Goal: Task Accomplishment & Management: Manage account settings

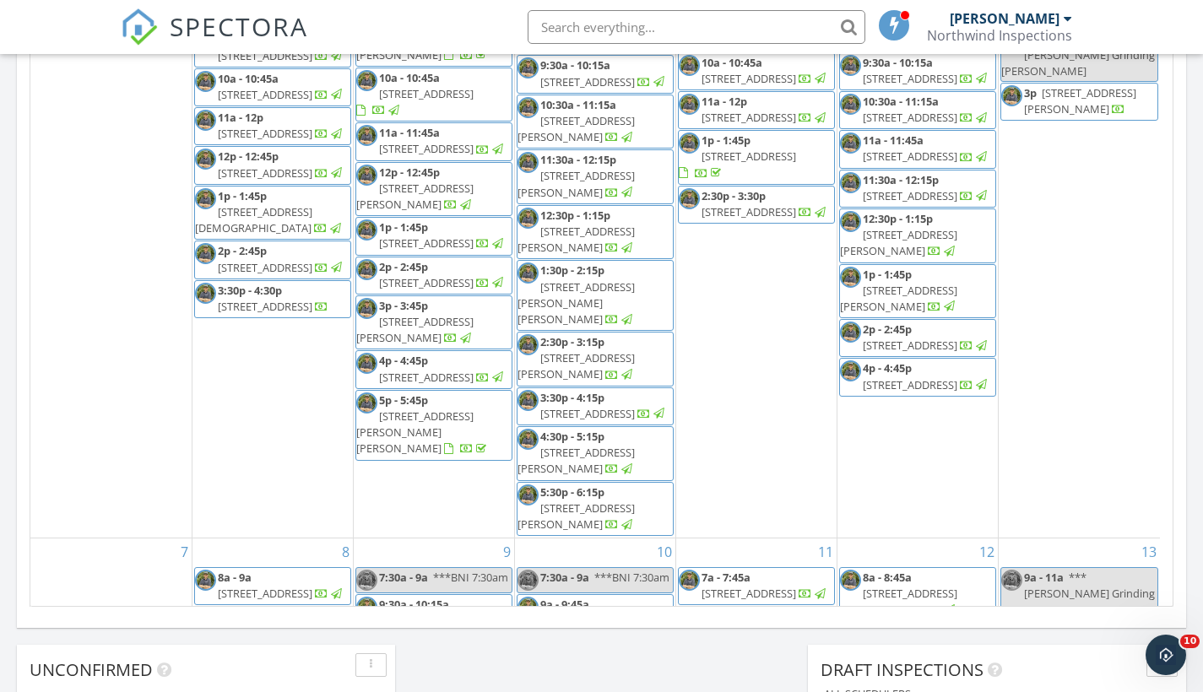
scroll to position [1562, 1229]
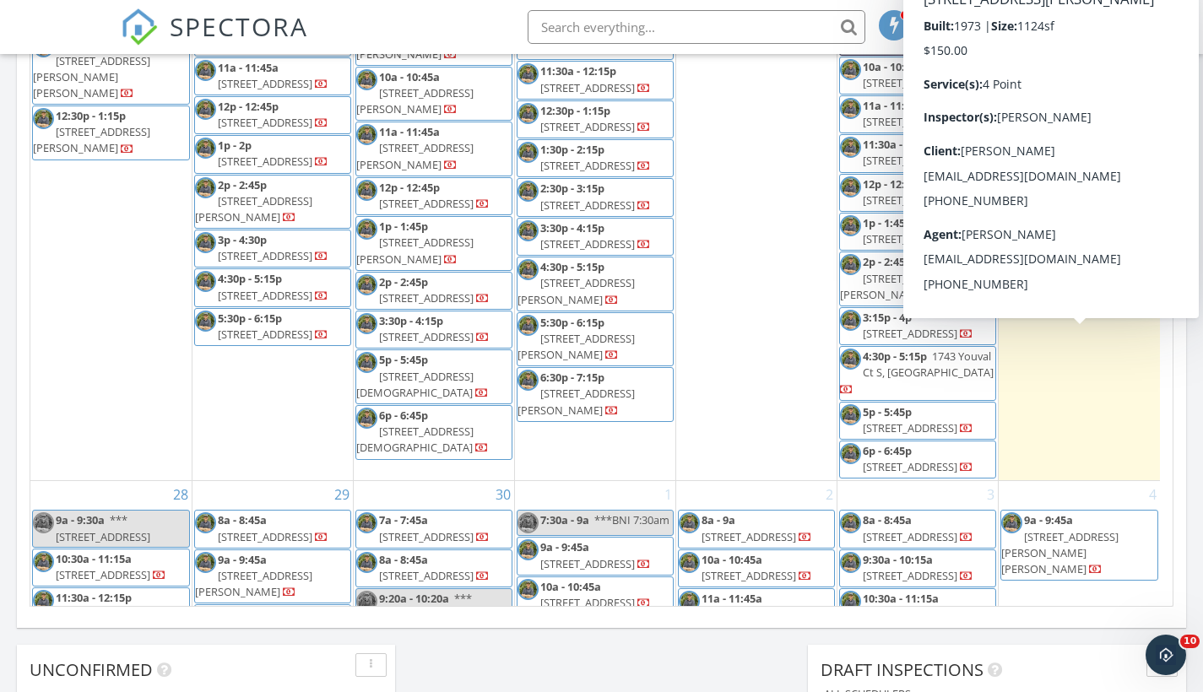
click at [1057, 178] on span "485 N Robin Hood Rd, Inverness 34450" at bounding box center [1059, 162] width 117 height 31
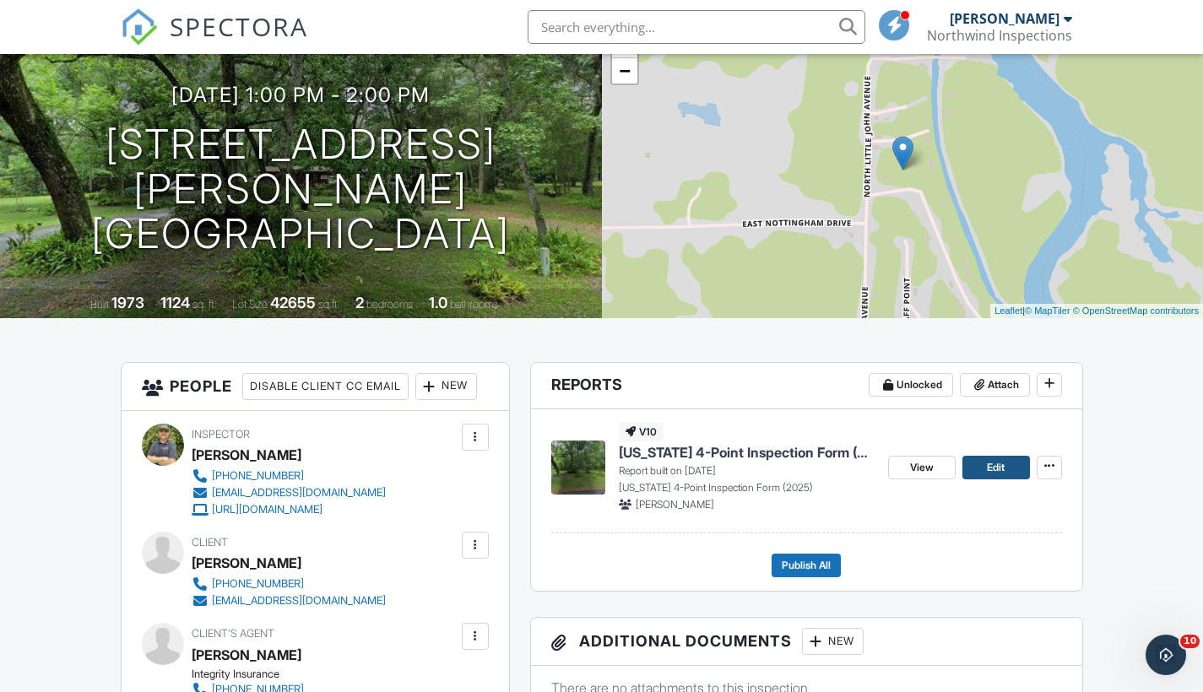
click at [997, 468] on span "Edit" at bounding box center [996, 467] width 18 height 17
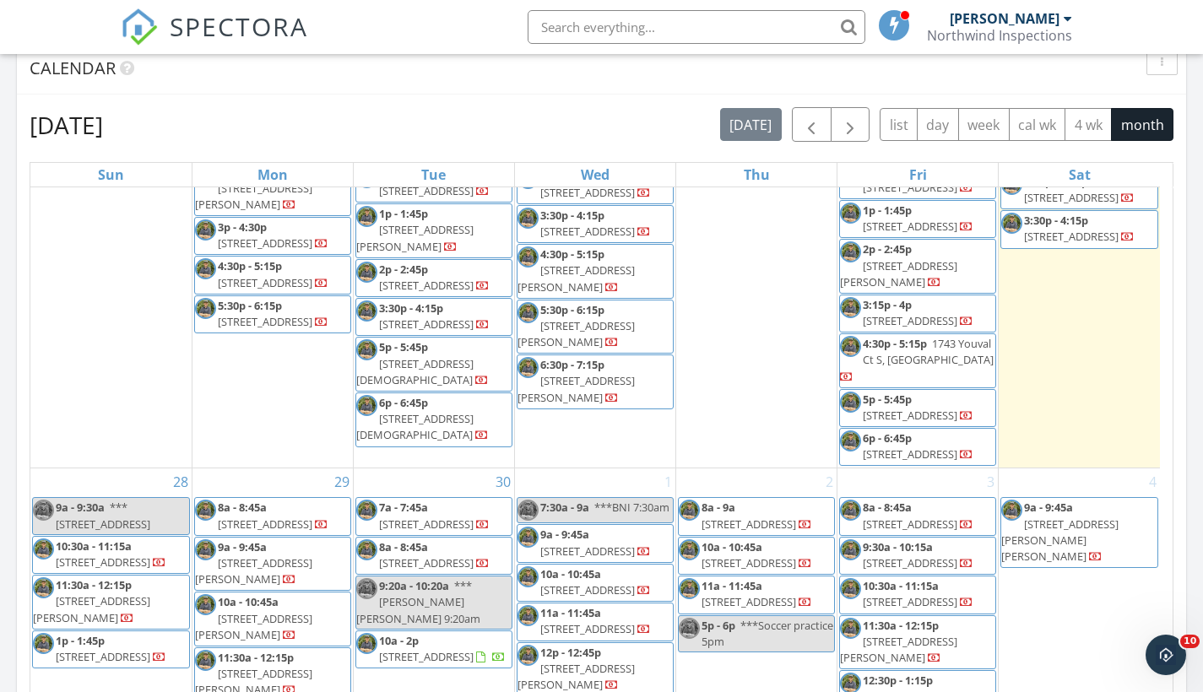
scroll to position [720, 0]
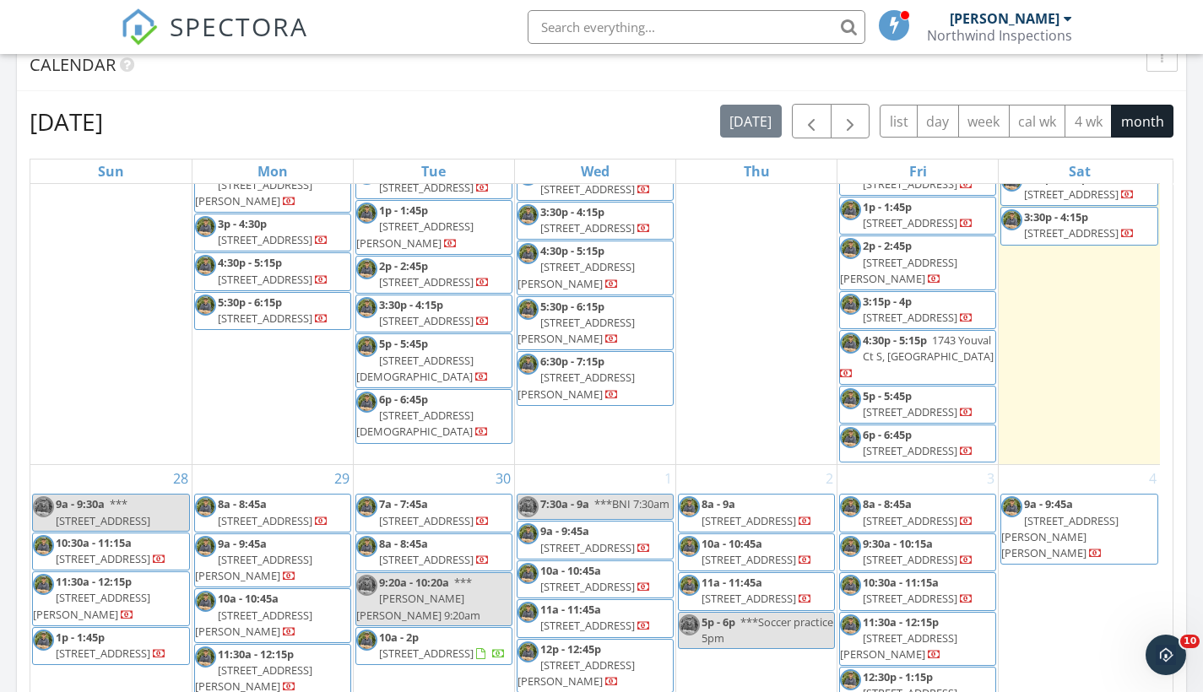
click at [1078, 202] on span "10043 SW 87th Terrace, Ocala 34481" at bounding box center [1071, 194] width 95 height 15
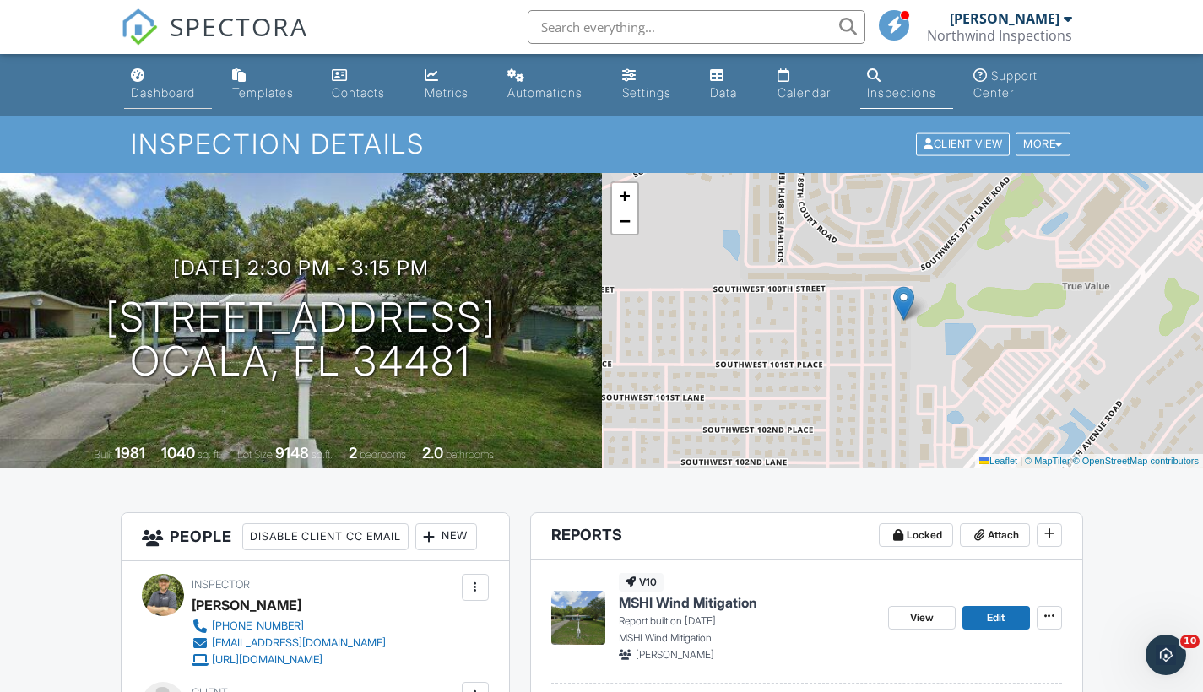
click at [165, 87] on div "Dashboard" at bounding box center [163, 92] width 64 height 14
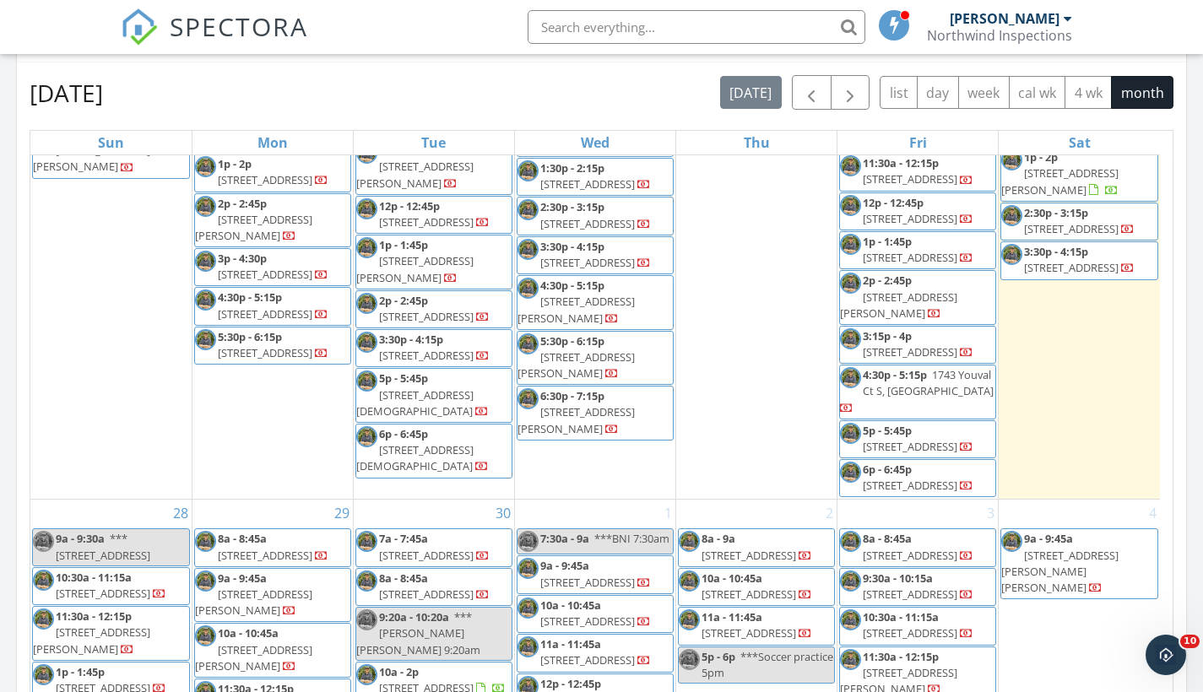
scroll to position [664, 0]
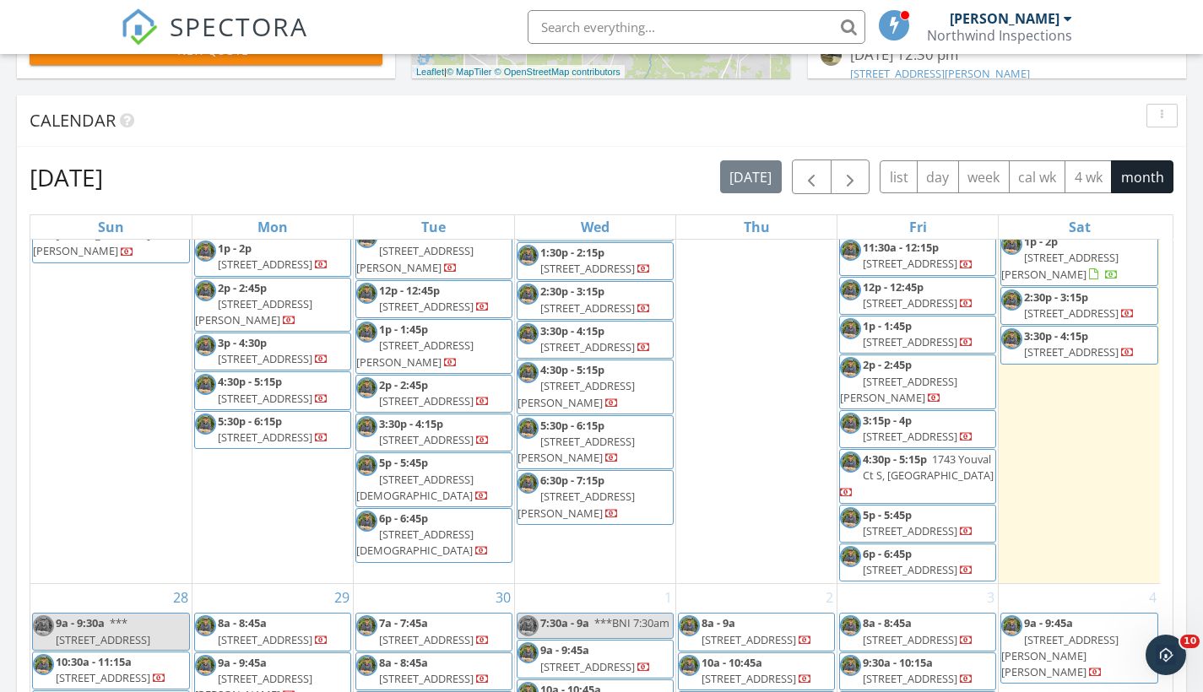
click at [1084, 281] on span "485 N Robin Hood Rd, Inverness 34450" at bounding box center [1059, 265] width 117 height 31
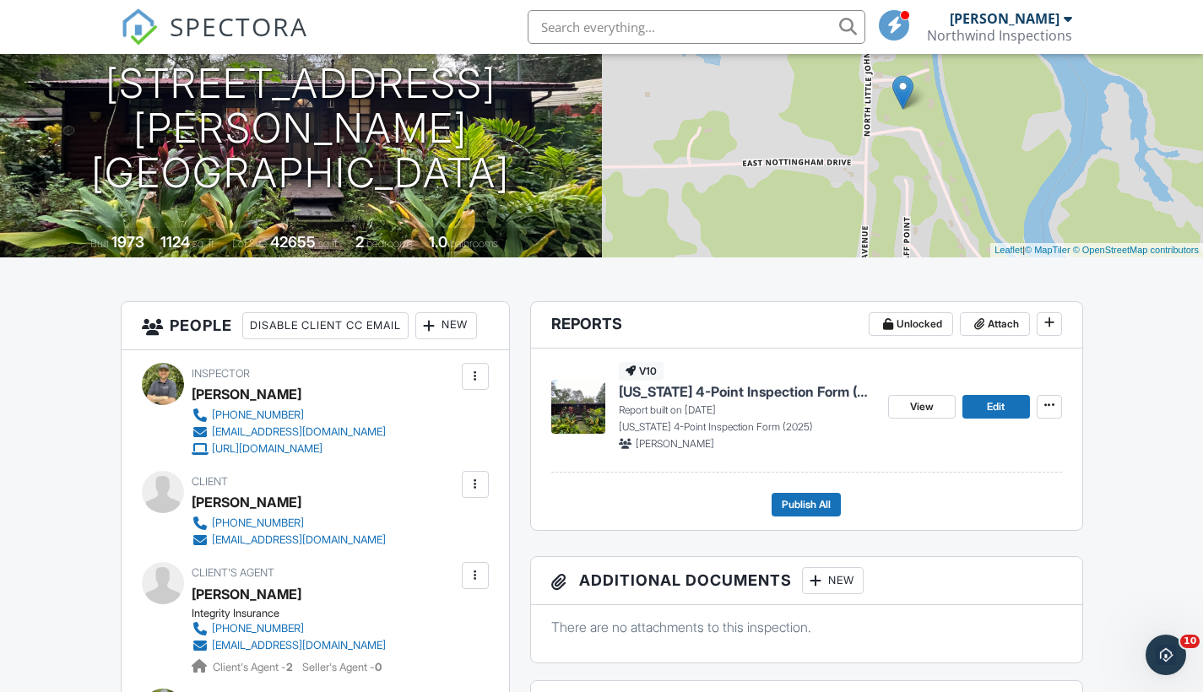
scroll to position [207, 0]
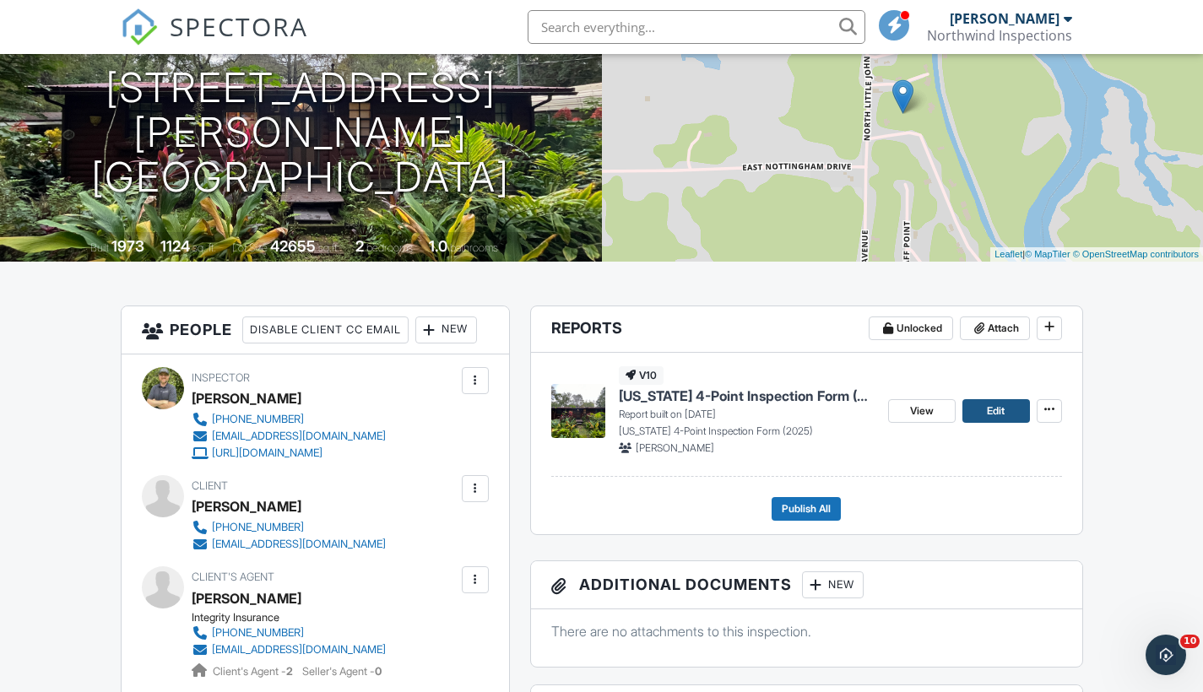
click at [1003, 409] on span "Edit" at bounding box center [996, 411] width 18 height 17
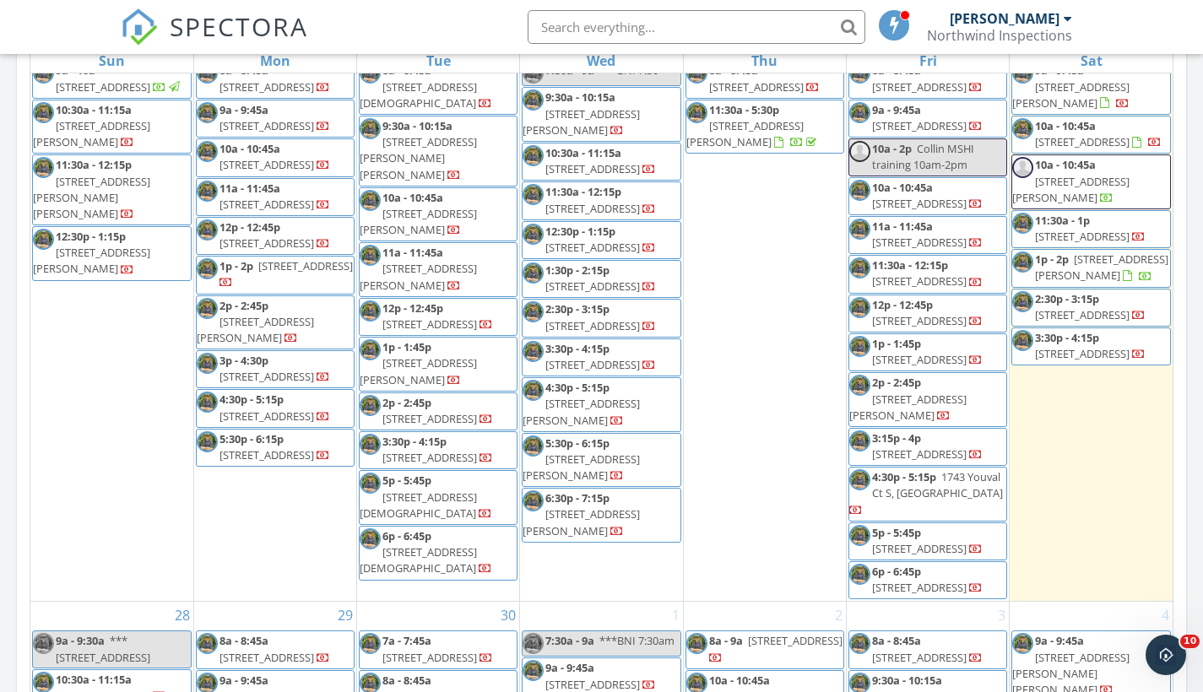
scroll to position [1663, 0]
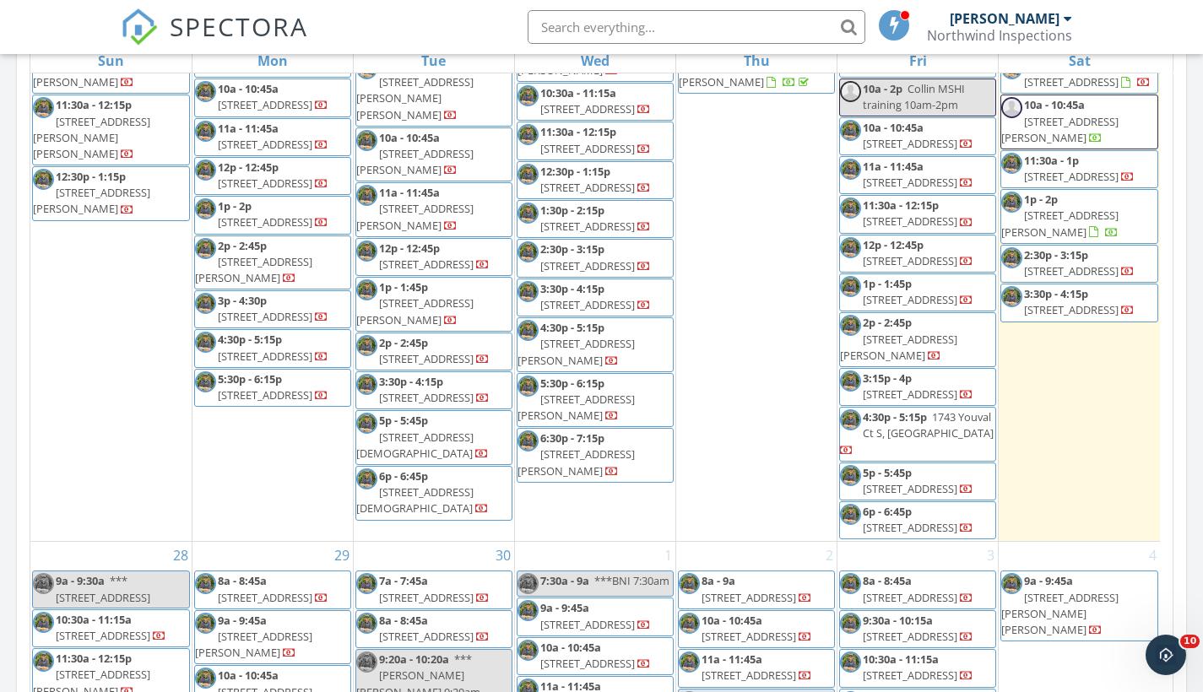
click at [639, 30] on input "text" at bounding box center [696, 27] width 338 height 34
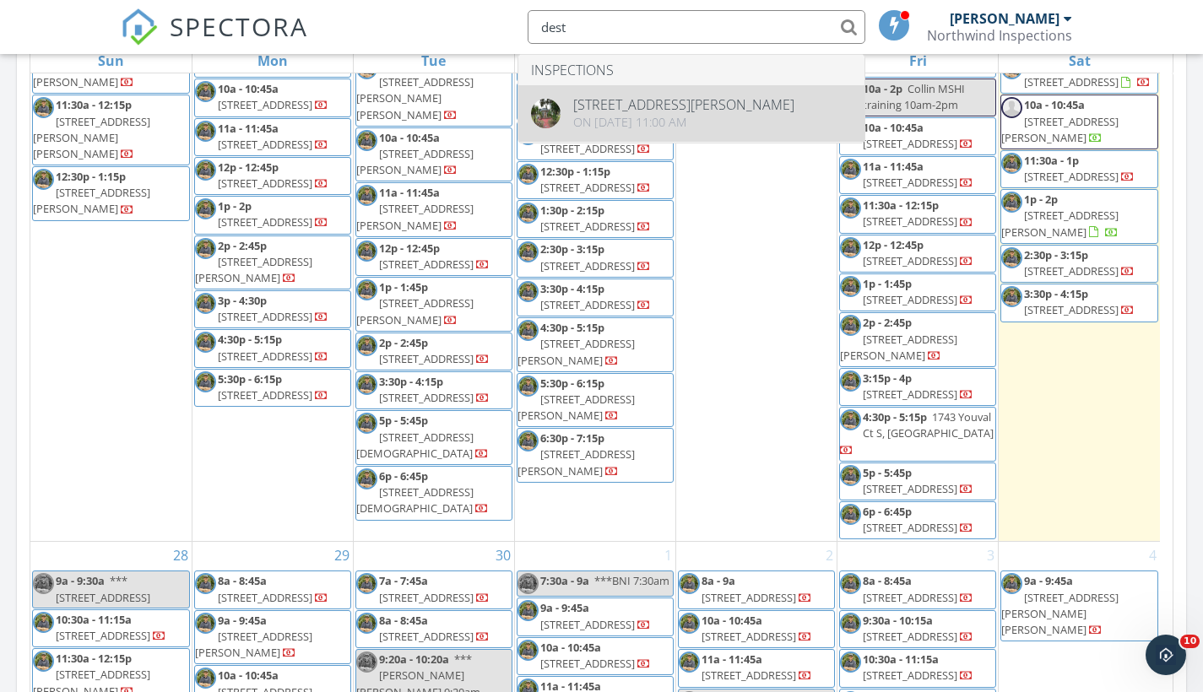
type input "dest"
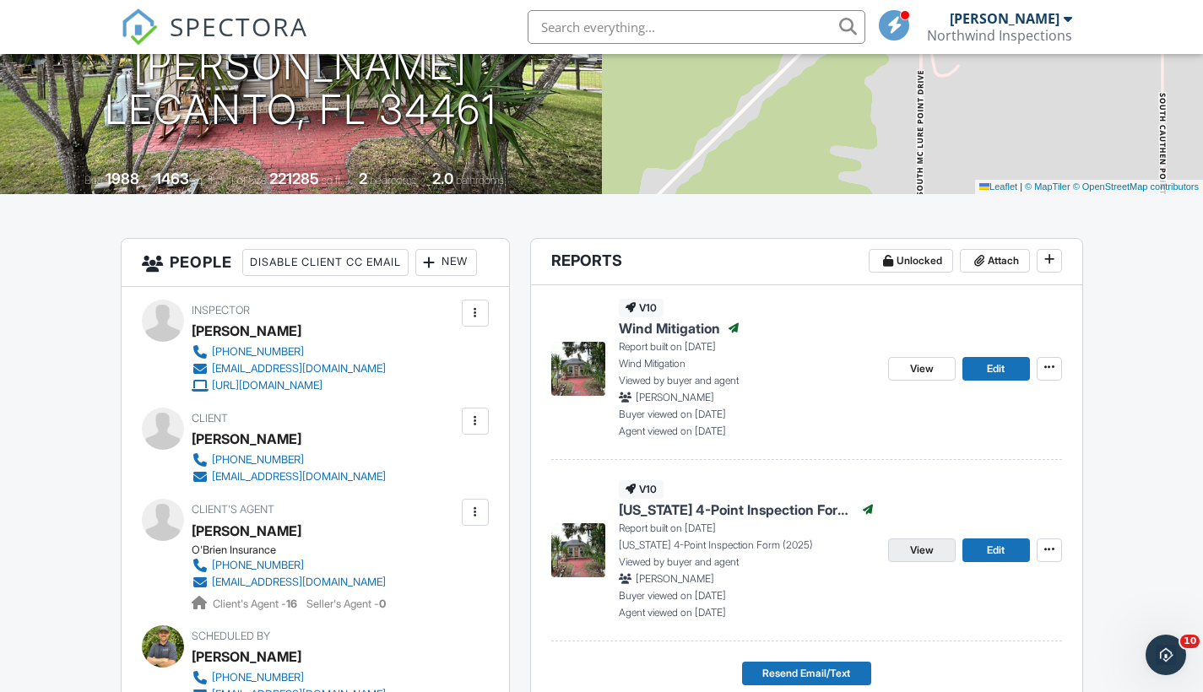
click at [917, 549] on span "View" at bounding box center [922, 550] width 24 height 17
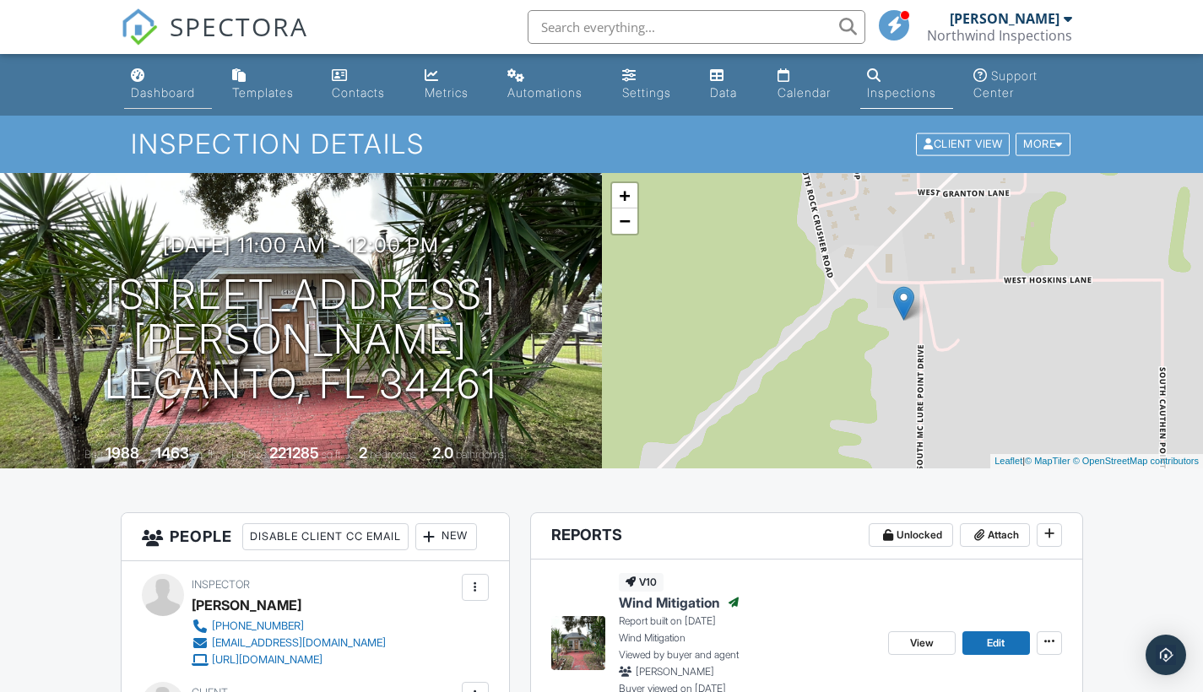
click at [162, 89] on div "Dashboard" at bounding box center [163, 92] width 64 height 14
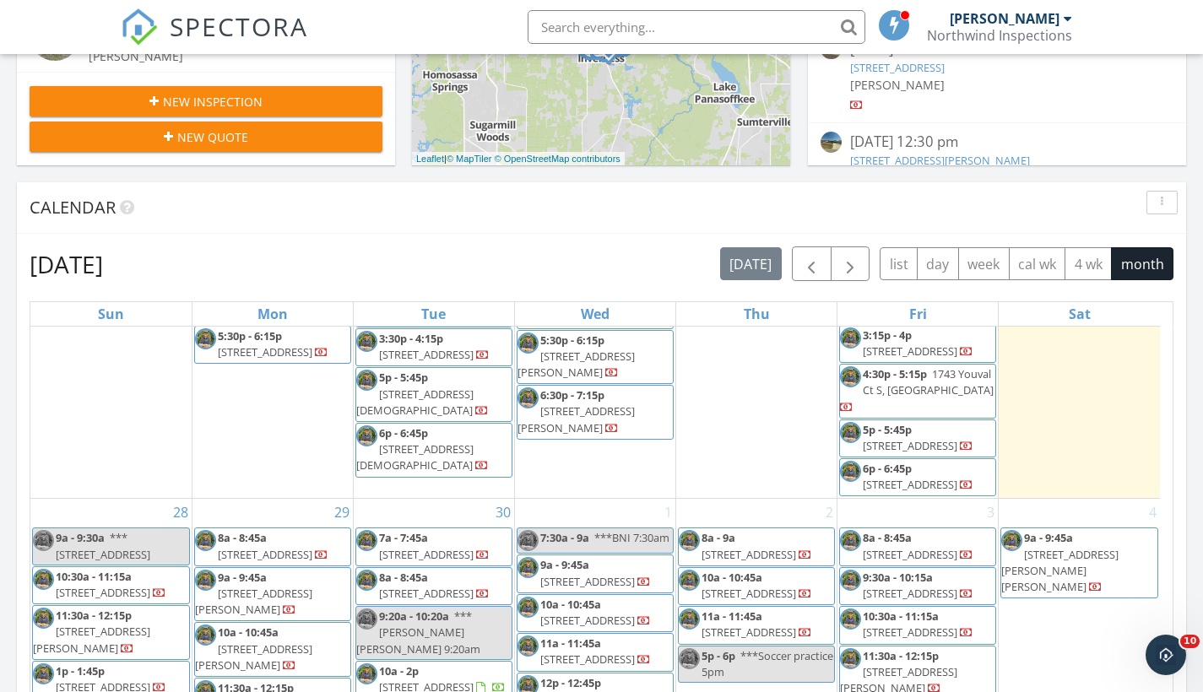
scroll to position [583, 0]
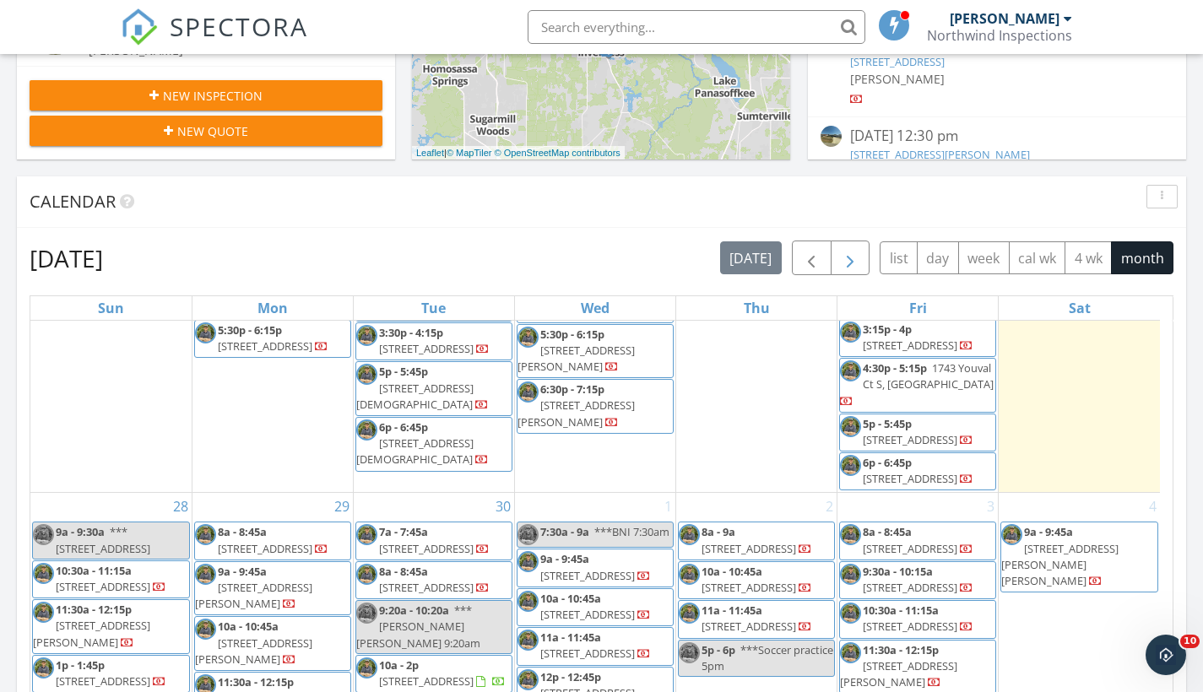
click at [853, 257] on span "button" at bounding box center [850, 258] width 20 height 20
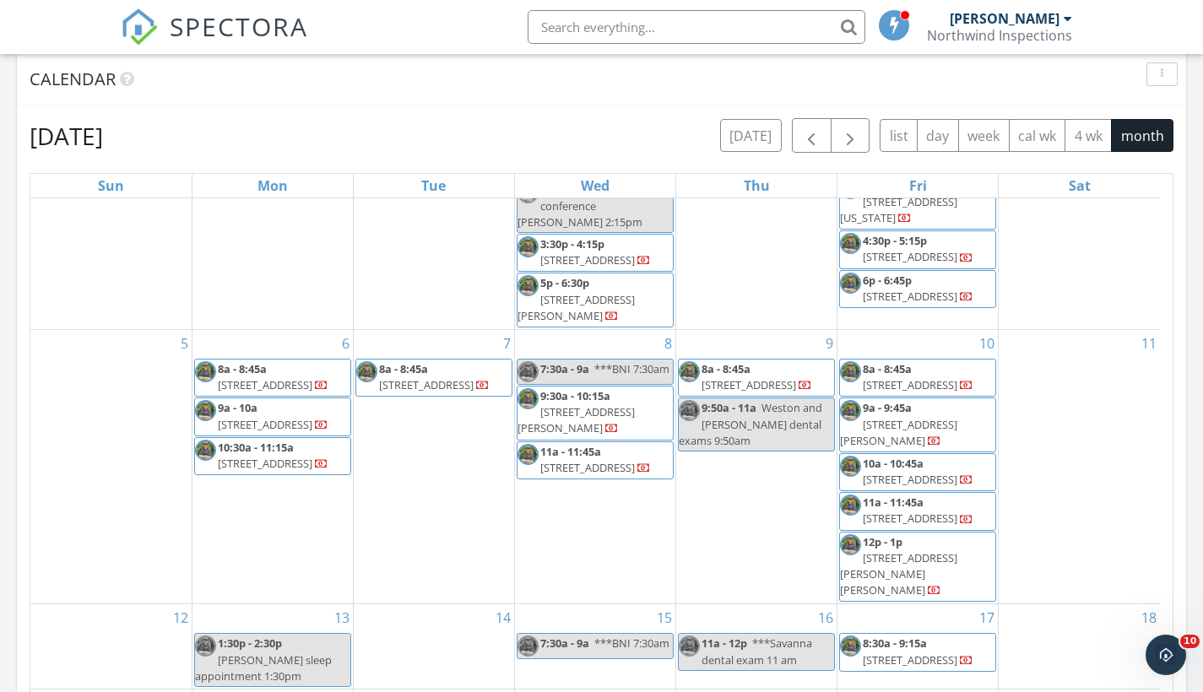
scroll to position [711, 0]
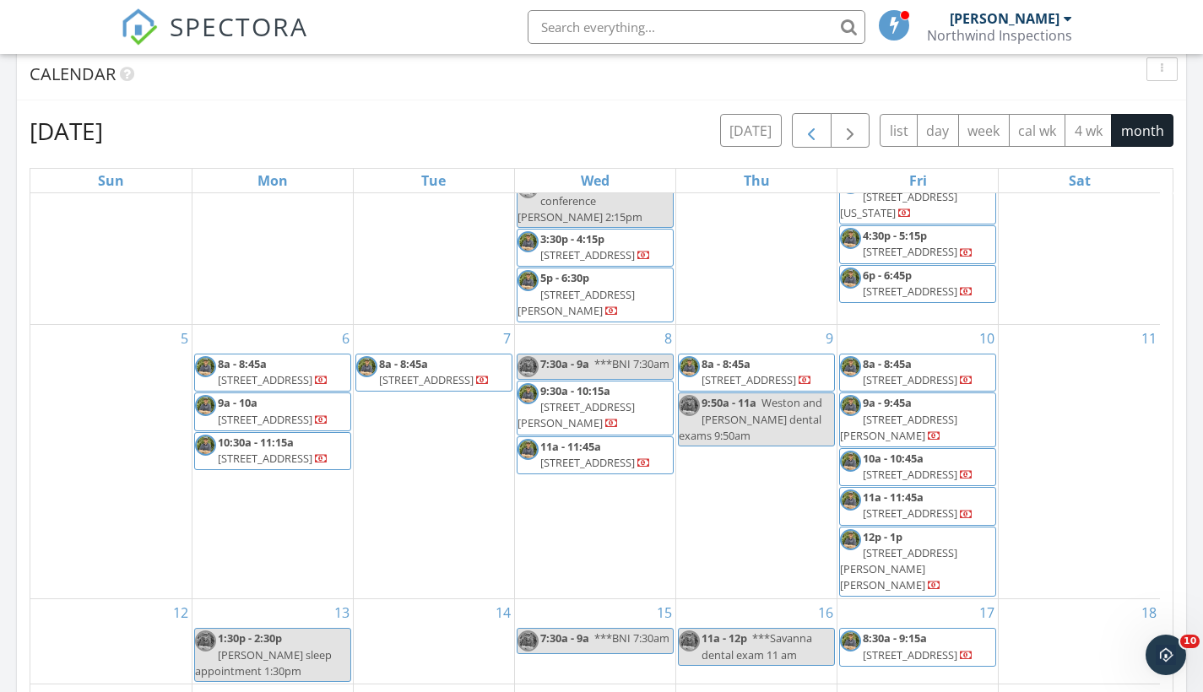
click at [810, 129] on span "button" at bounding box center [811, 131] width 20 height 20
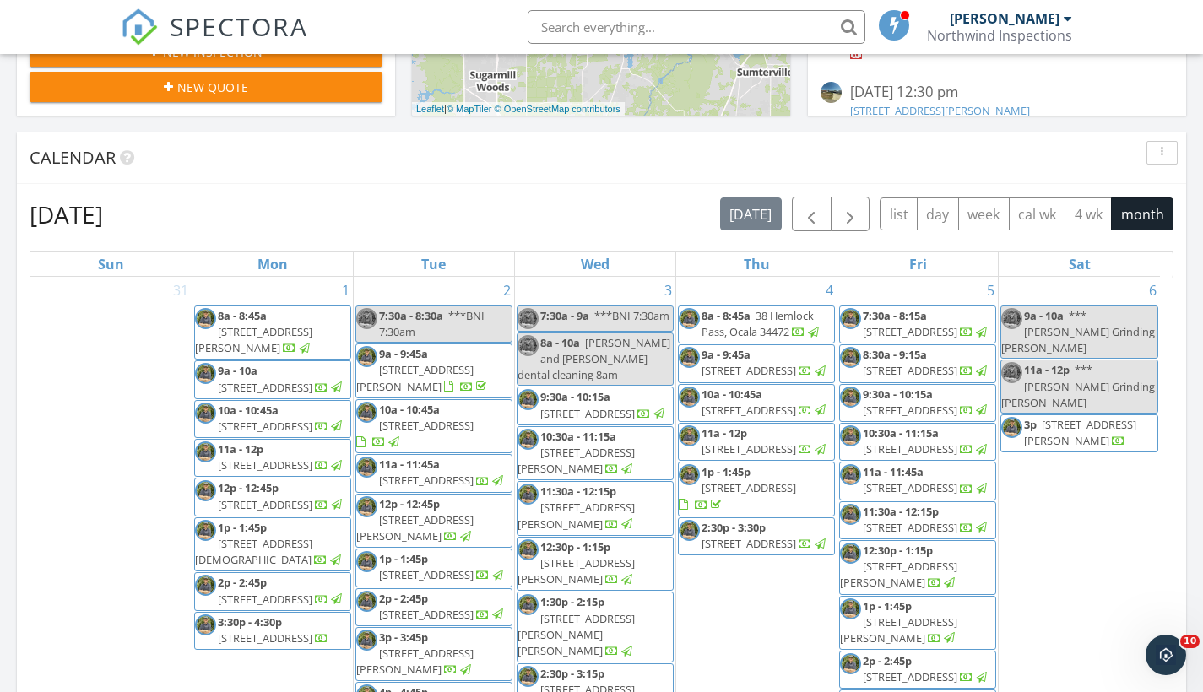
scroll to position [623, 0]
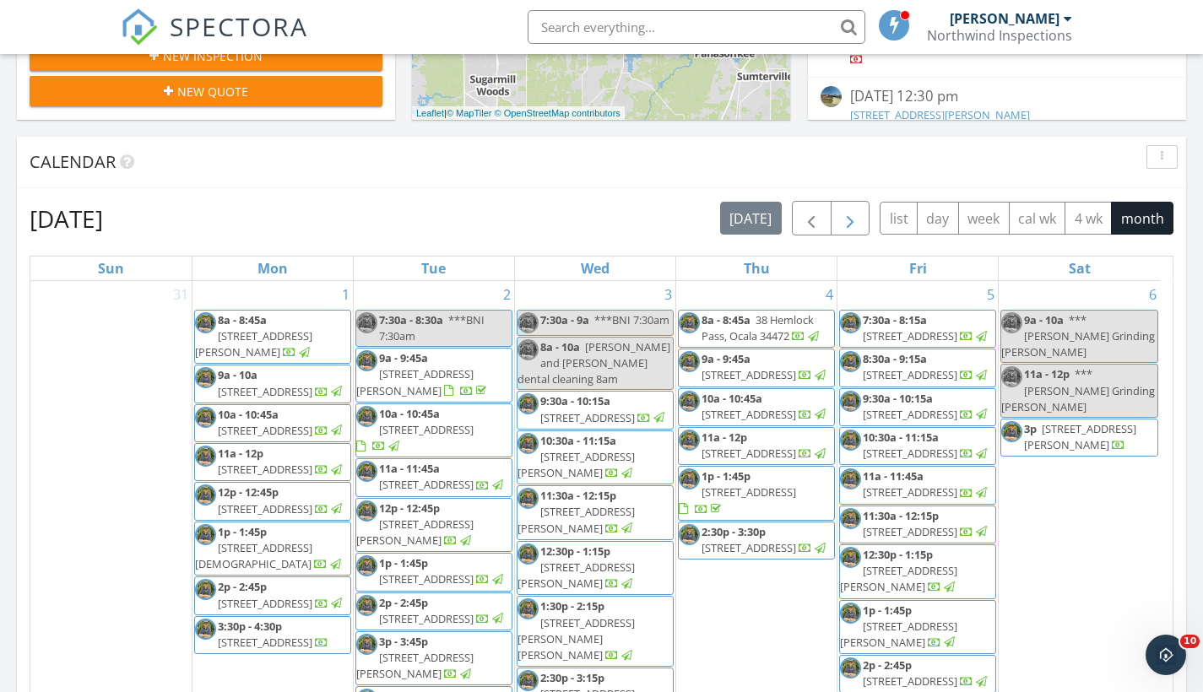
click at [850, 218] on span "button" at bounding box center [850, 218] width 20 height 20
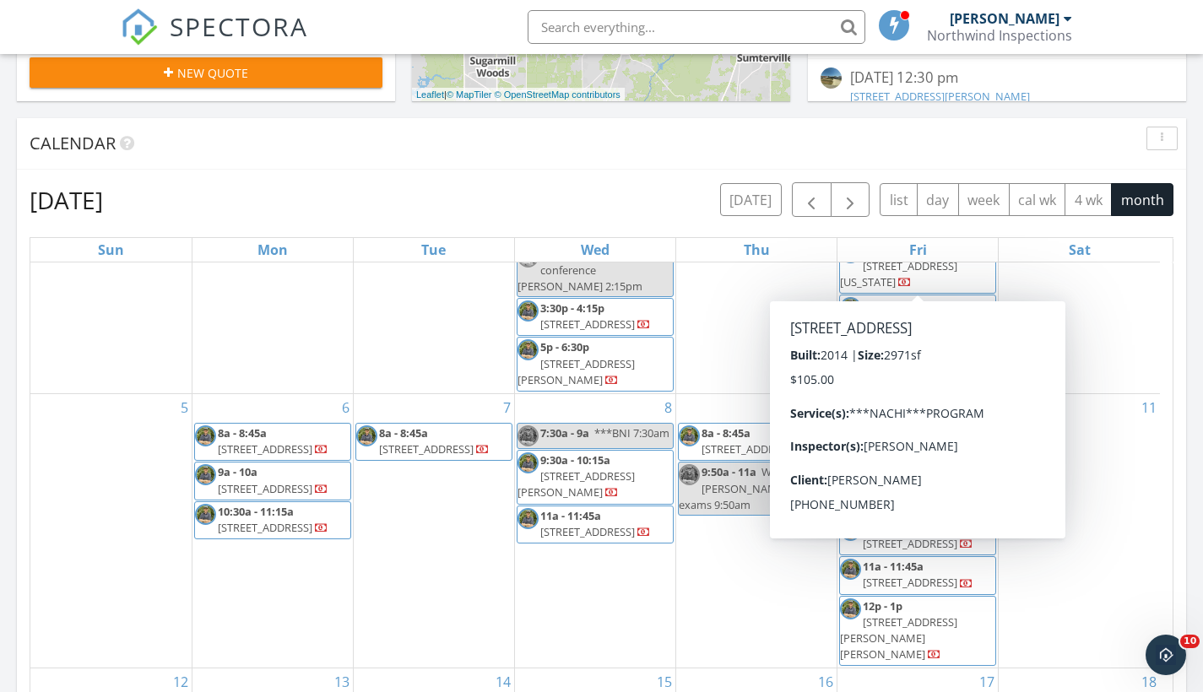
scroll to position [554, 0]
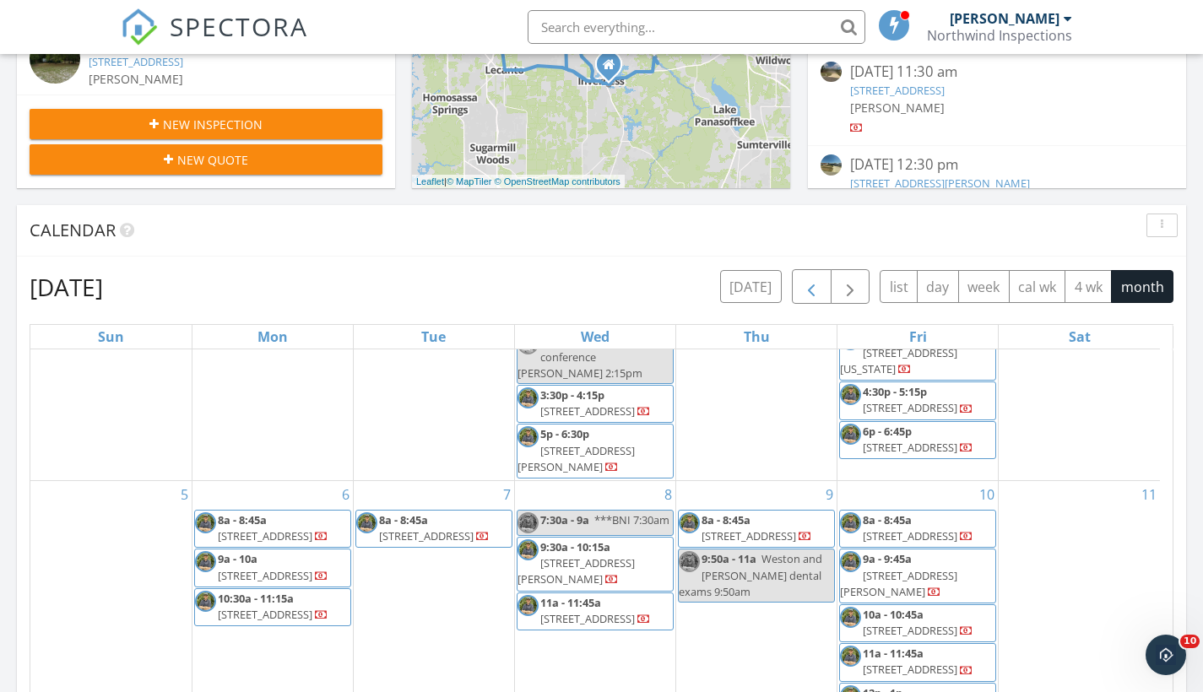
click at [809, 286] on span "button" at bounding box center [811, 287] width 20 height 20
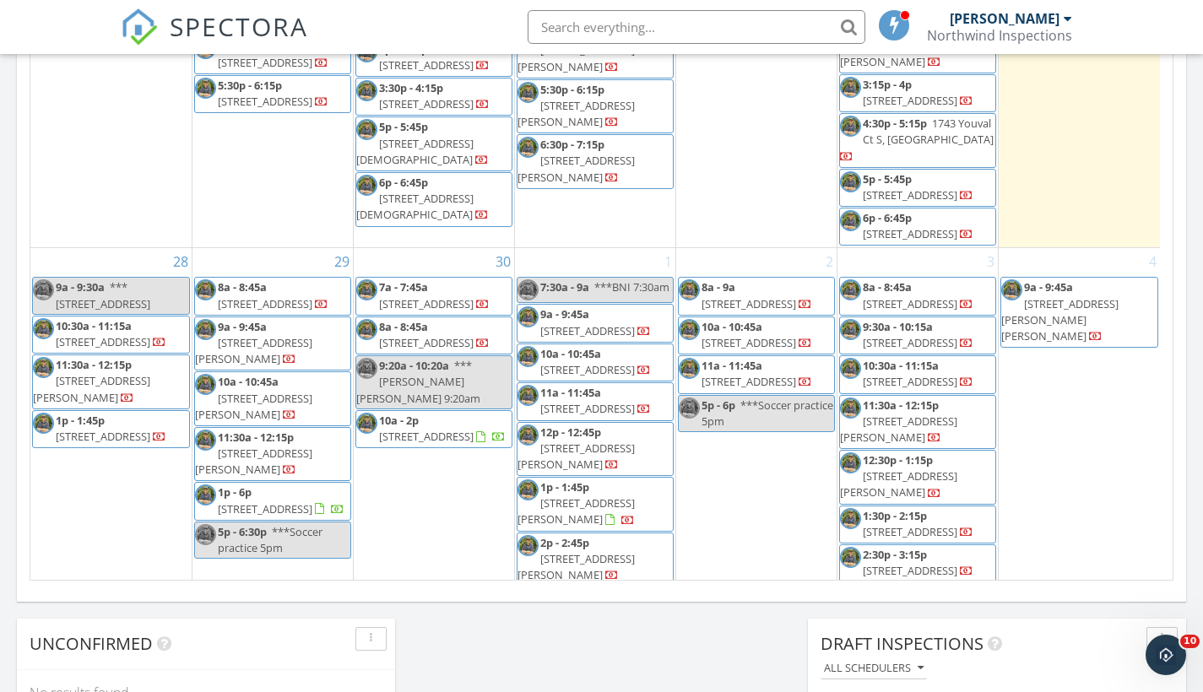
scroll to position [979, 0]
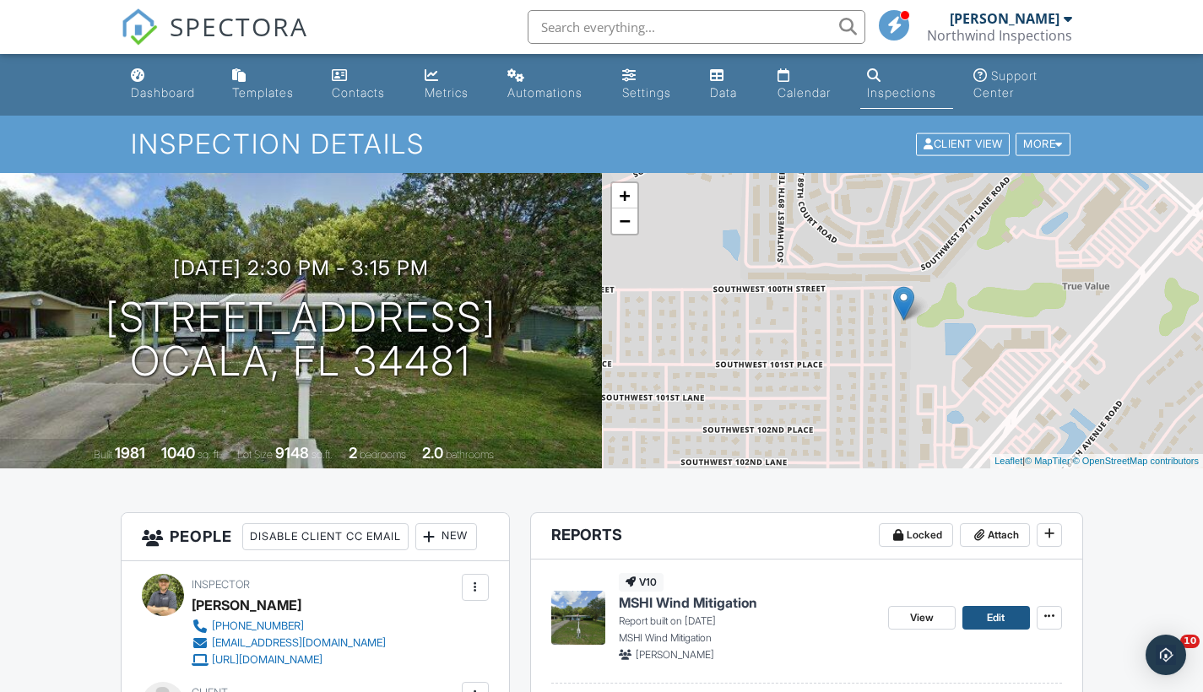
click at [992, 616] on span "Edit" at bounding box center [996, 617] width 18 height 17
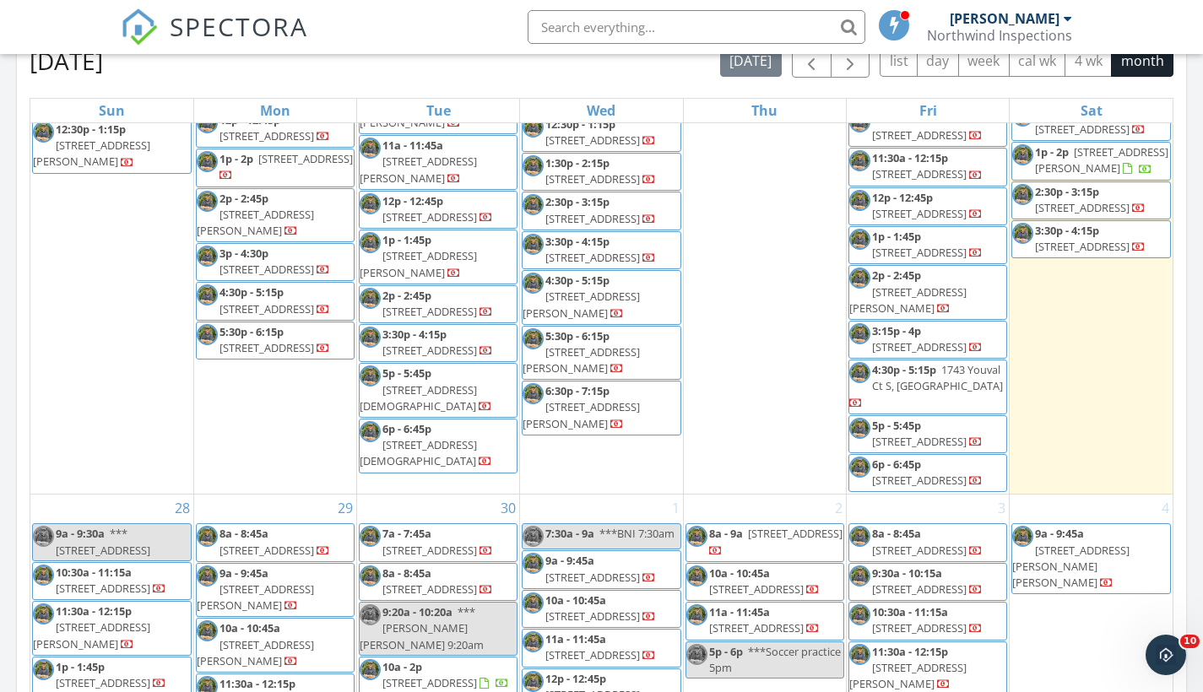
scroll to position [1749, 0]
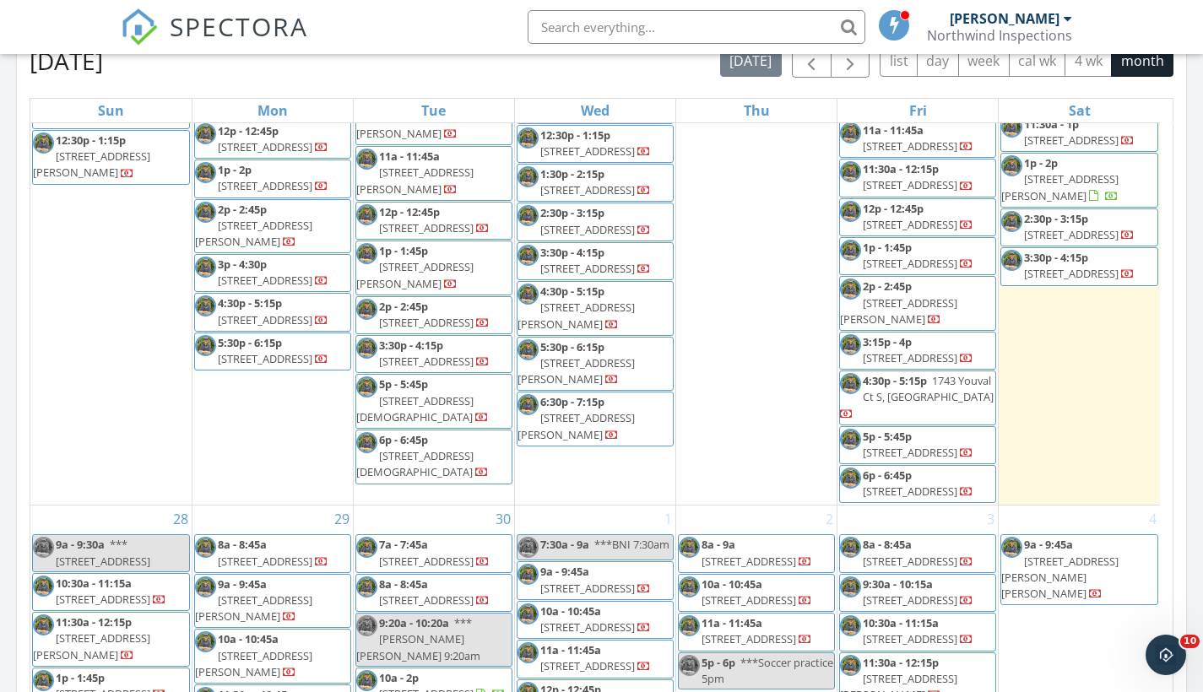
click at [1063, 53] on span "1112 SE Paradise Ave, Crystal River 34429" at bounding box center [1071, 45] width 95 height 15
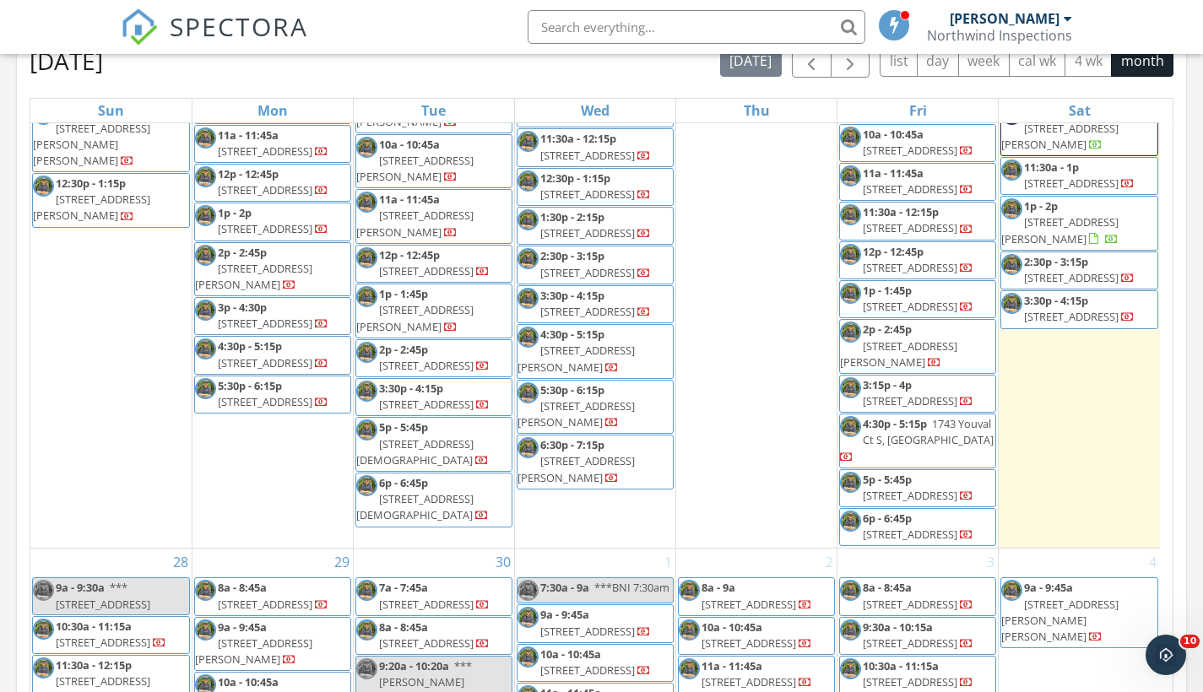
scroll to position [1714, 0]
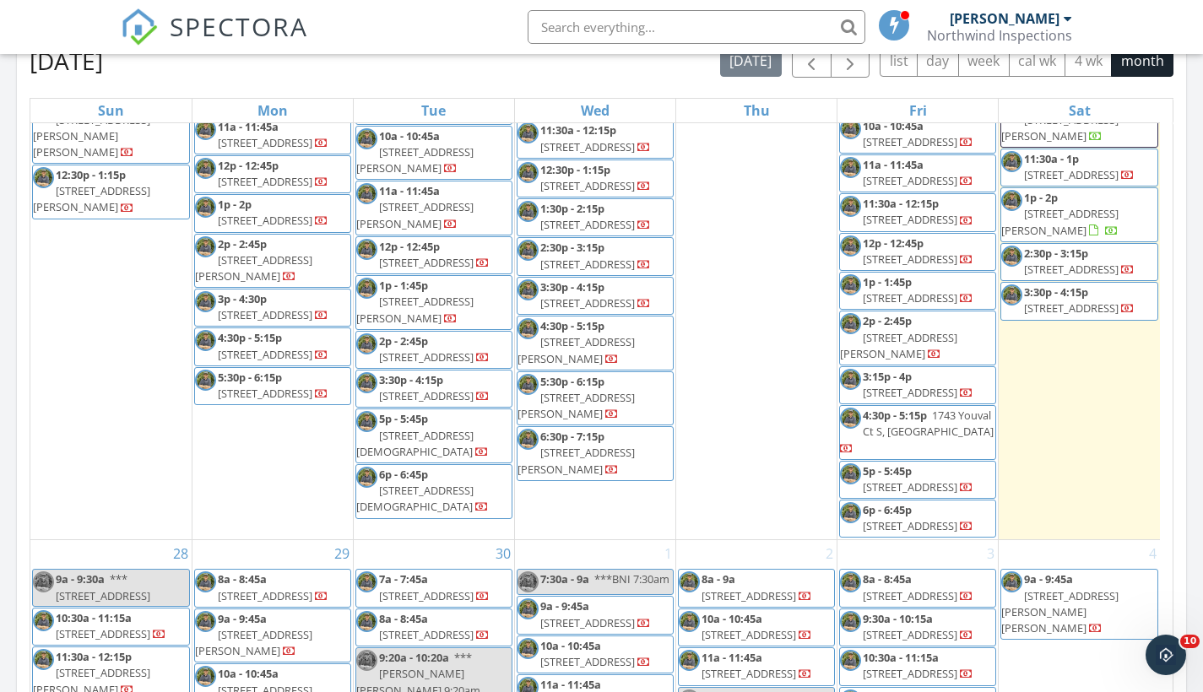
click at [1073, 237] on span "485 N Robin Hood Rd, Inverness 34450" at bounding box center [1059, 221] width 117 height 31
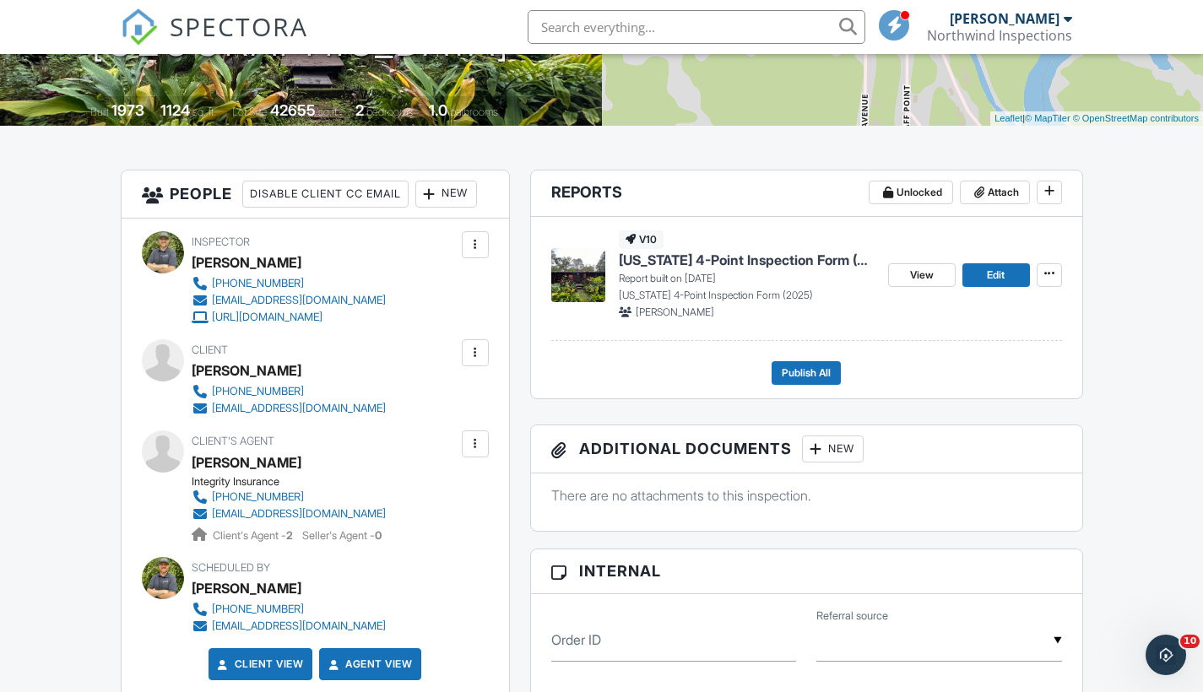
scroll to position [336, 0]
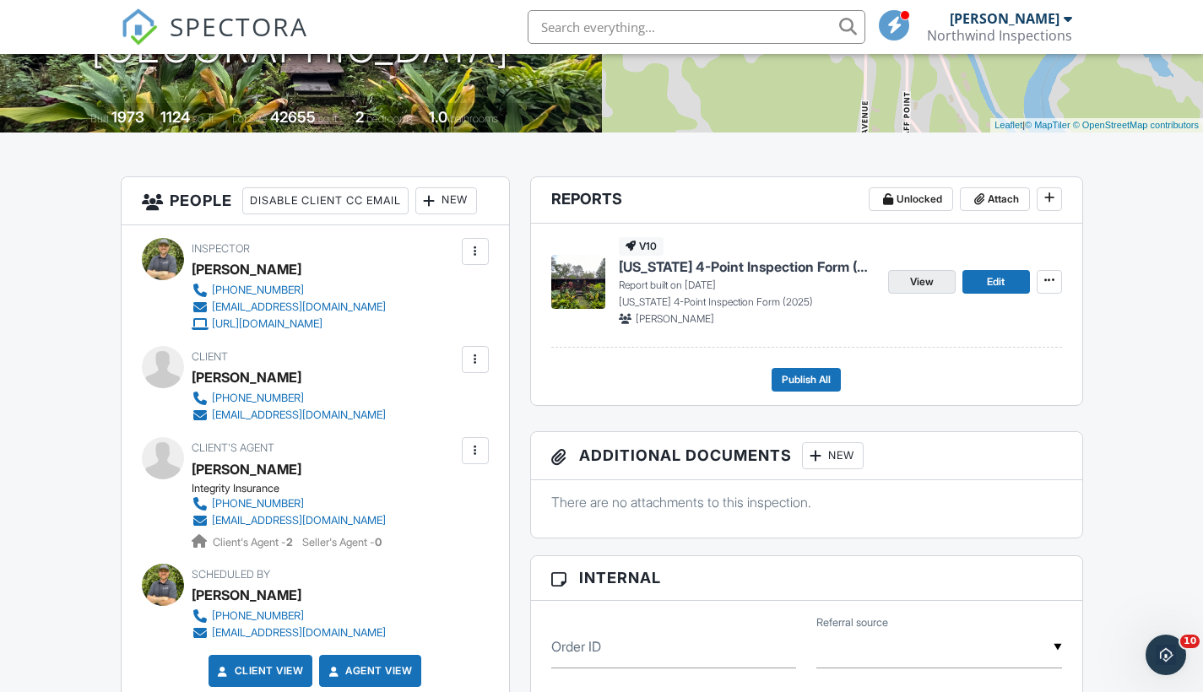
click at [926, 282] on span "View" at bounding box center [922, 281] width 24 height 17
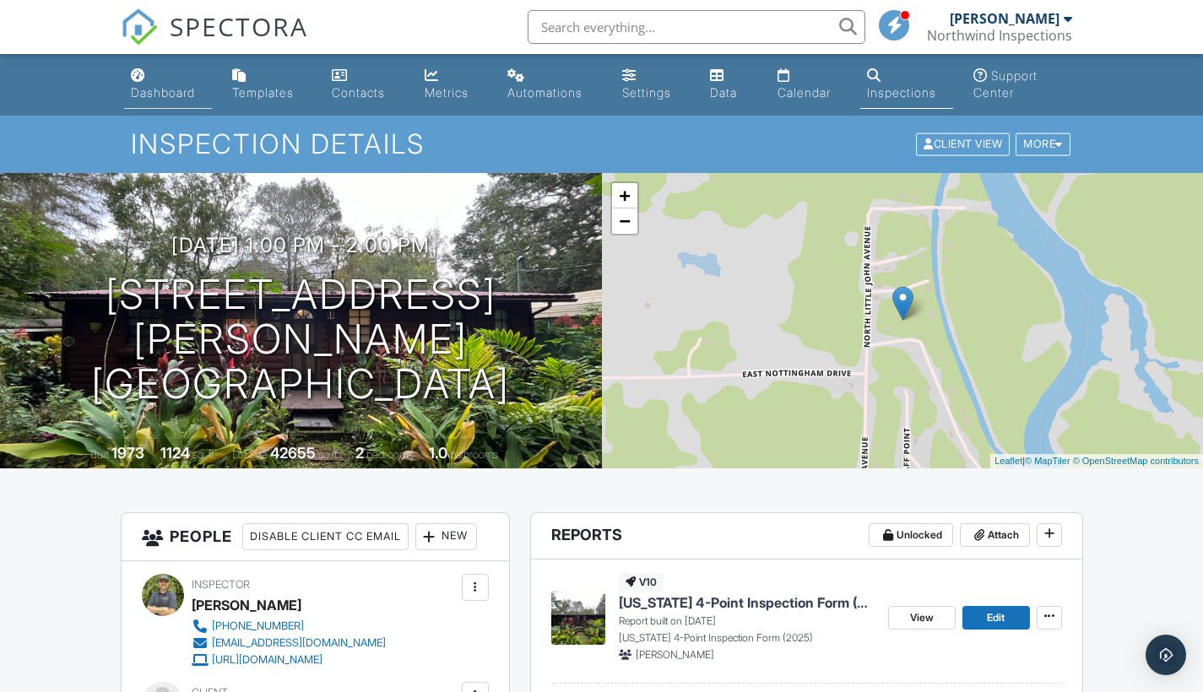
click at [162, 89] on div "Dashboard" at bounding box center [163, 92] width 64 height 14
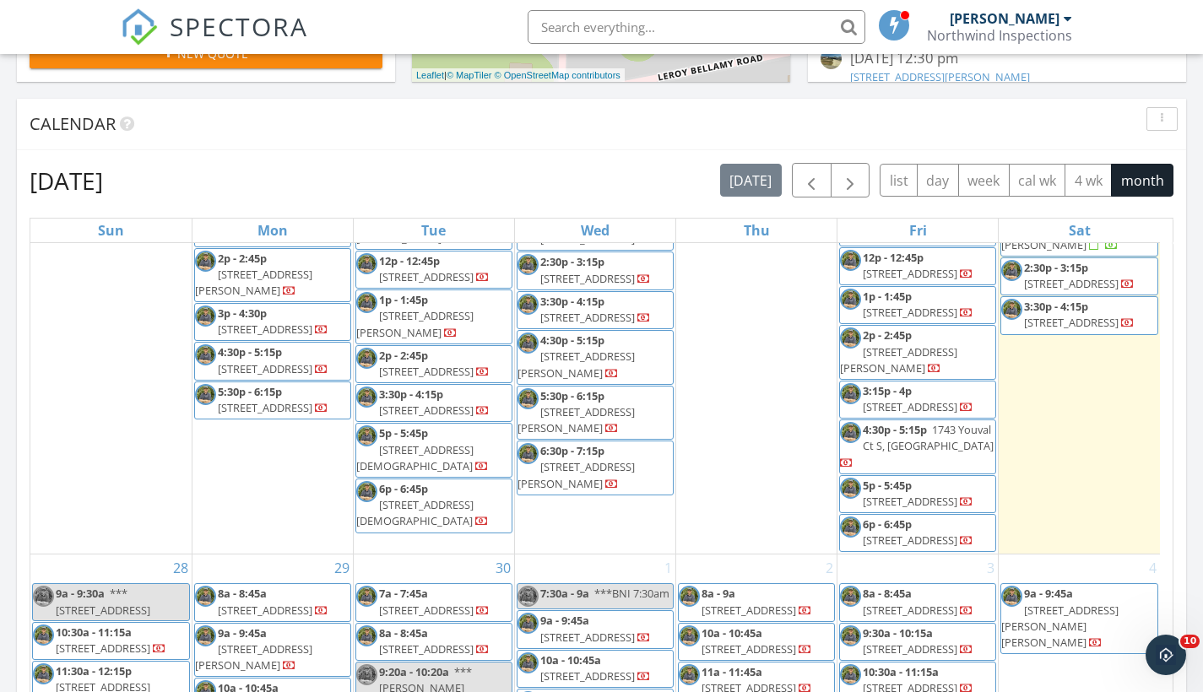
scroll to position [1832, 0]
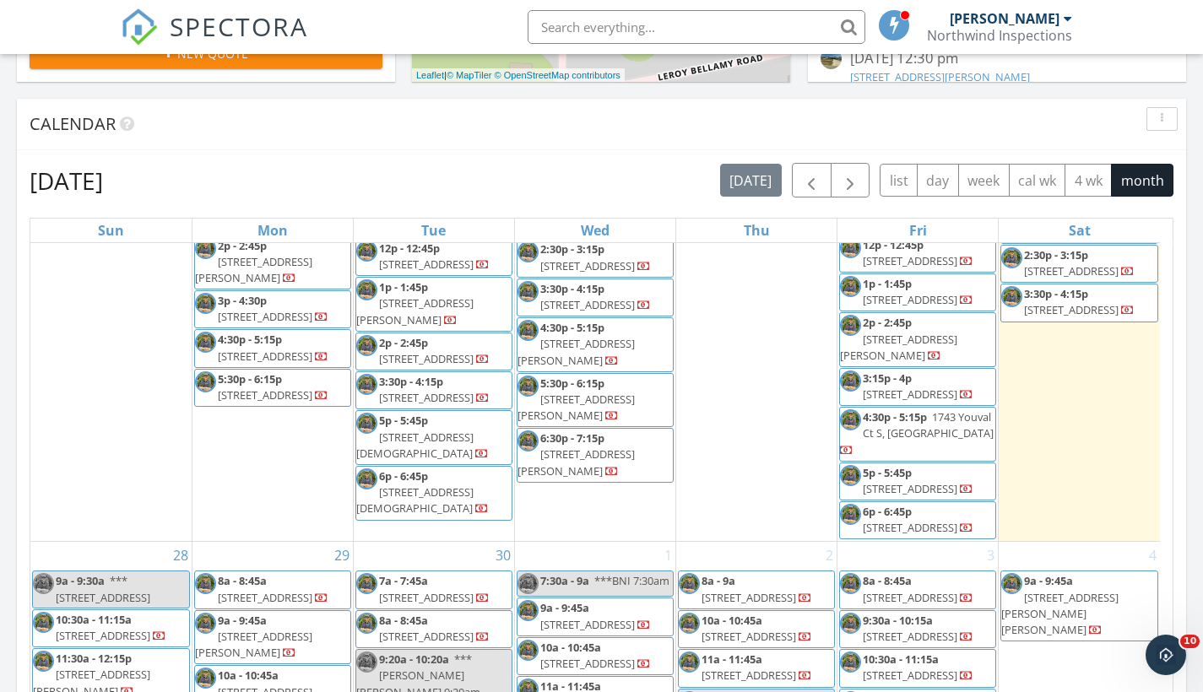
click at [1080, 239] on span "485 N Robin Hood Rd, Inverness 34450" at bounding box center [1059, 223] width 117 height 31
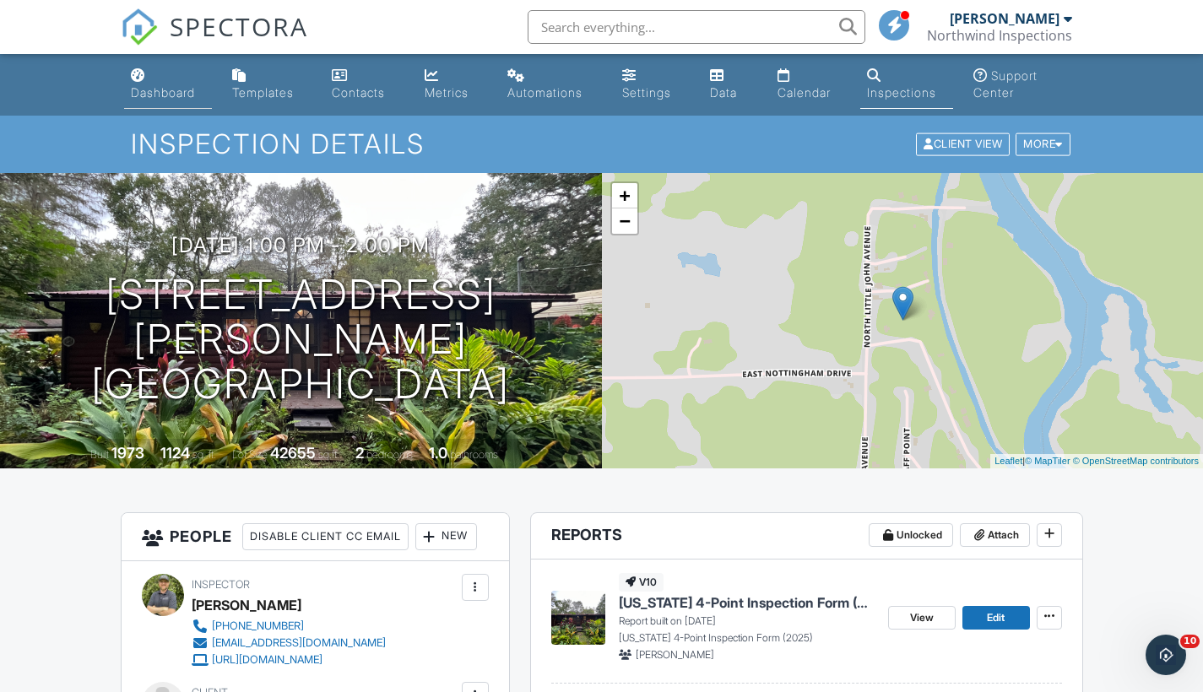
click at [147, 94] on div "Dashboard" at bounding box center [163, 92] width 64 height 14
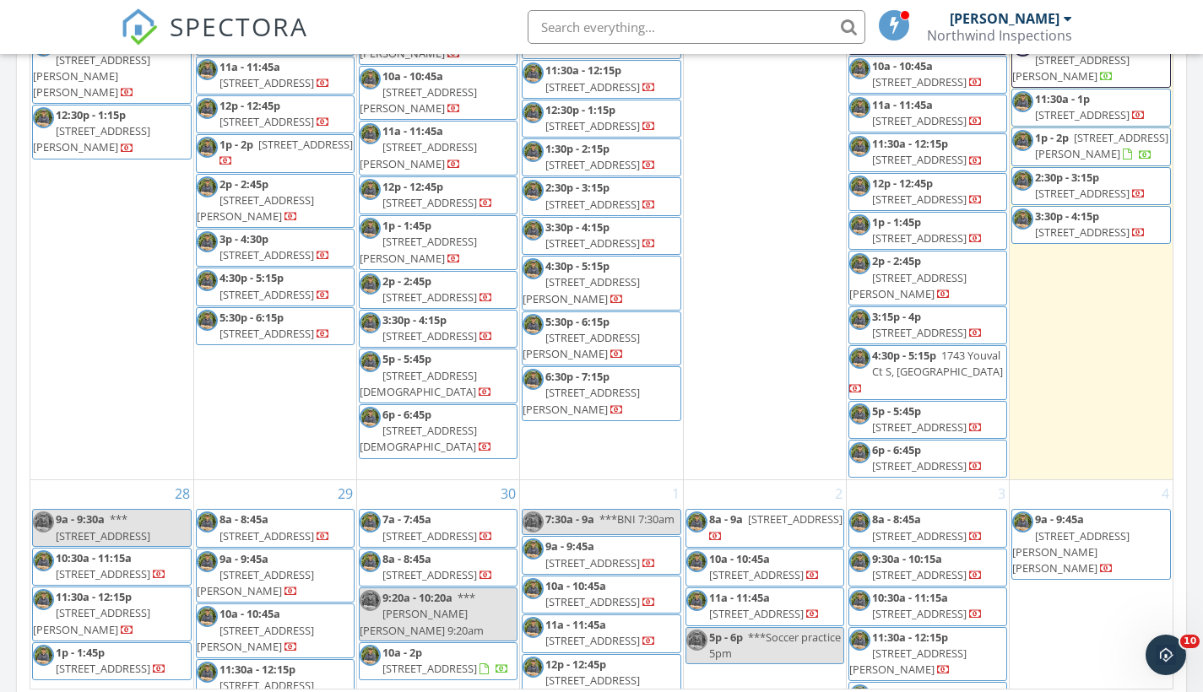
scroll to position [1685, 0]
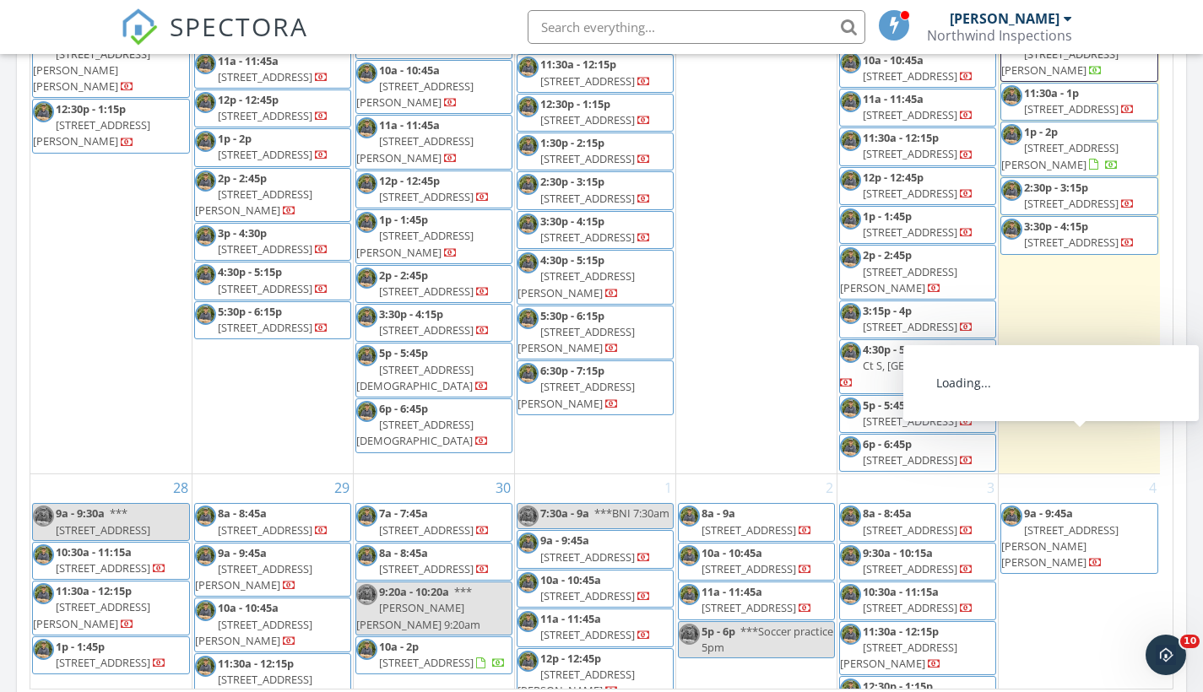
click at [1084, 250] on span "3001 SE 46th Ave, Ocala 34480" at bounding box center [1071, 242] width 95 height 15
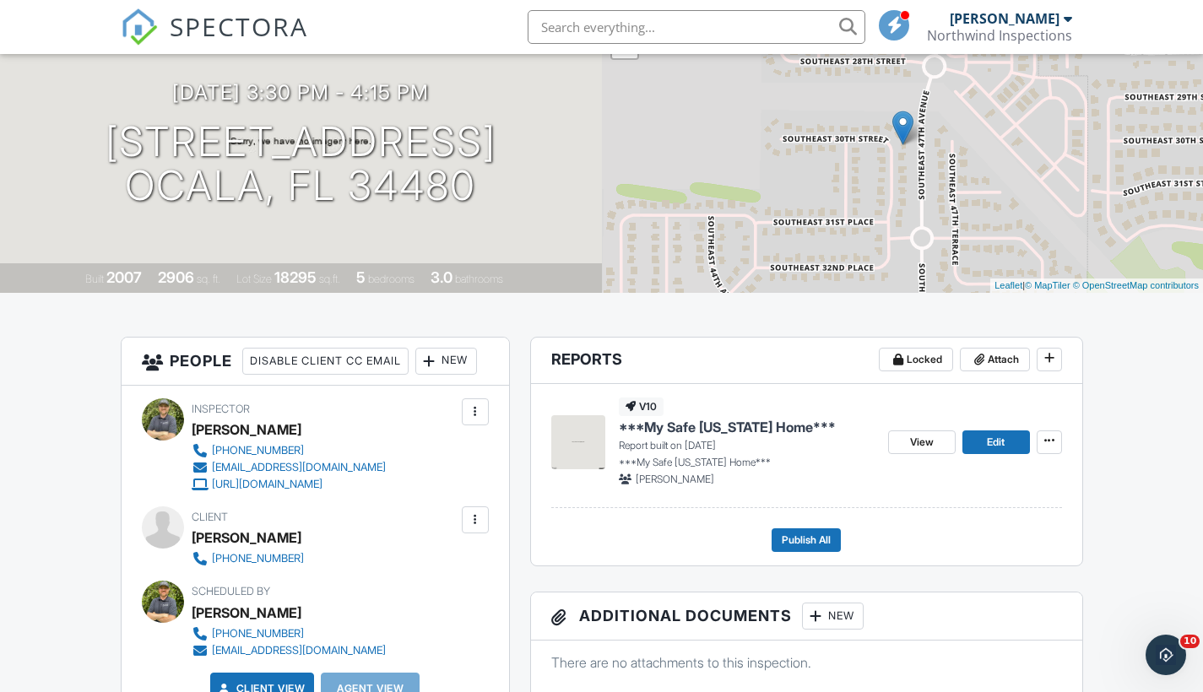
scroll to position [189, 0]
